Goal: Task Accomplishment & Management: Use online tool/utility

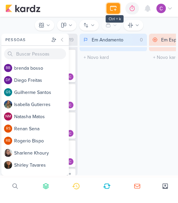
click at [114, 8] on icon at bounding box center [113, 8] width 8 height 8
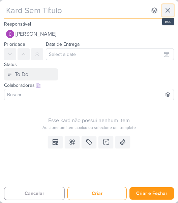
click at [166, 10] on icon at bounding box center [168, 10] width 8 height 8
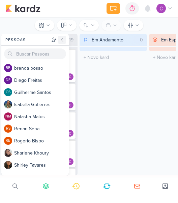
click at [63, 41] on icon at bounding box center [61, 39] width 5 height 5
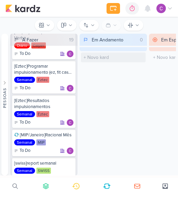
scroll to position [244, 0]
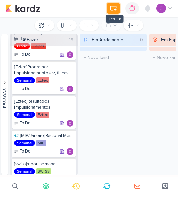
click at [114, 7] on icon at bounding box center [113, 8] width 8 height 8
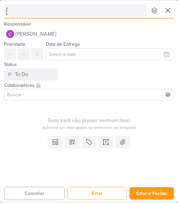
type input "[E"
type input "[Ez"
type input "[Eztec"
type input "[E"
type input "["
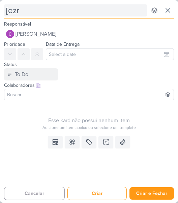
type input "[ezre"
type input "[e"
type input "[eztec"
type input "[eztec]"
type input "[eztec][MEDICAL_DATA]"
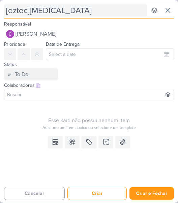
type input "[eztec]relat"
type input "[eztec]relató"
type input "[eztec]relatório qrc"
type input "[eztec]relatório qrcoe"
type input "[eztec]relatório qrcode"
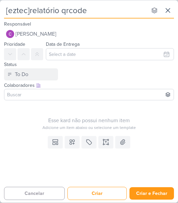
type input "[eztec]relatório qrcode"
click at [42, 68] on div "Status To Do" at bounding box center [31, 70] width 54 height 20
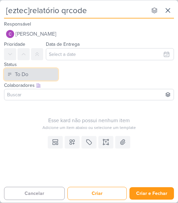
click at [51, 73] on button "To Do" at bounding box center [31, 74] width 54 height 12
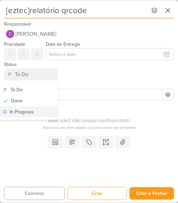
click at [23, 112] on div "In Progress" at bounding box center [22, 111] width 24 height 7
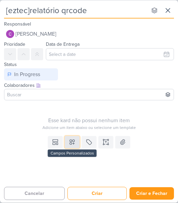
click at [71, 142] on icon at bounding box center [72, 142] width 5 height 5
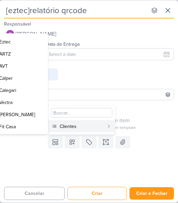
click at [95, 130] on button "Clientes" at bounding box center [81, 126] width 67 height 12
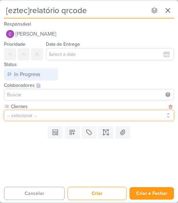
click at [66, 118] on button "-- selecionar --" at bounding box center [89, 115] width 170 height 11
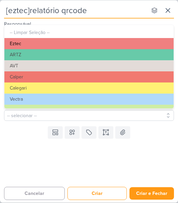
click at [46, 44] on button "Eztec" at bounding box center [88, 43] width 169 height 11
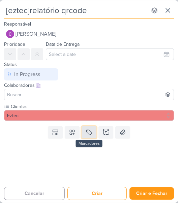
click at [88, 134] on icon at bounding box center [88, 132] width 7 height 7
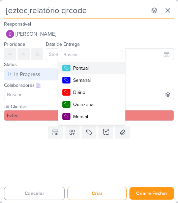
click at [84, 66] on div "Pontual" at bounding box center [95, 68] width 44 height 7
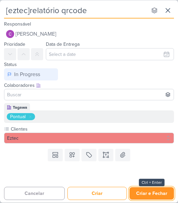
click at [156, 190] on button "Criar e Fechar" at bounding box center [151, 193] width 44 height 12
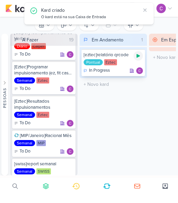
click at [139, 55] on icon at bounding box center [137, 56] width 3 height 4
